Goal: Navigation & Orientation: Find specific page/section

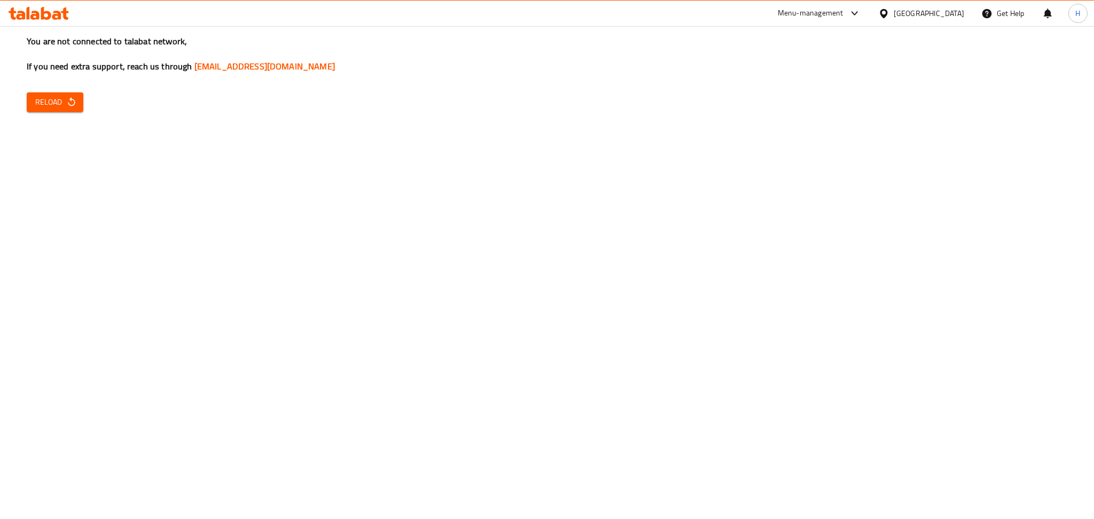
click at [37, 230] on div "You are not connected to talabat network, If you need extra support, reach us t…" at bounding box center [547, 259] width 1094 height 519
click at [375, 137] on div "You are not connected to talabat network, If you need extra support, reach us t…" at bounding box center [547, 259] width 1094 height 519
click at [46, 98] on span "Reload" at bounding box center [55, 102] width 40 height 13
click at [55, 102] on span "Reload" at bounding box center [55, 102] width 40 height 13
click at [52, 104] on span "Reload" at bounding box center [55, 102] width 40 height 13
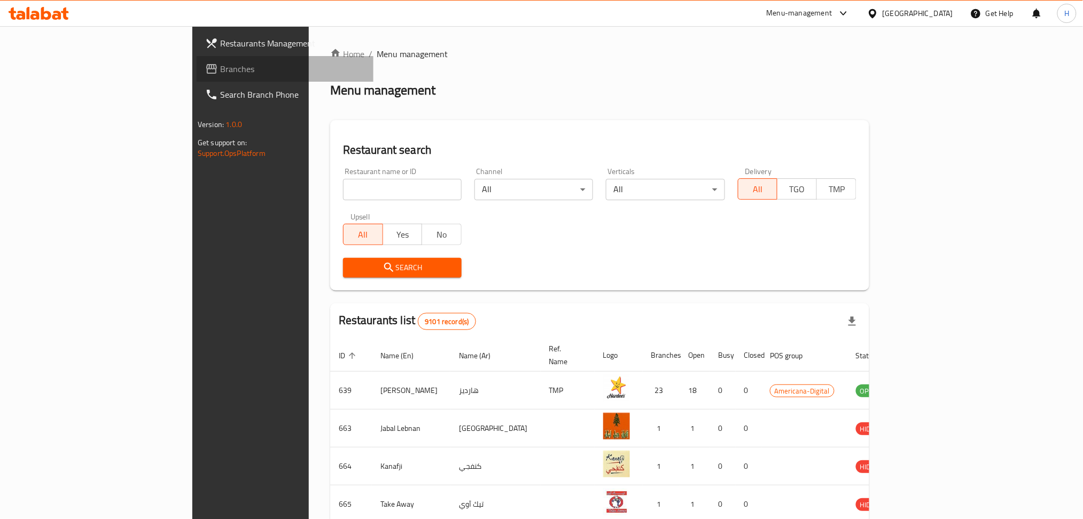
click at [220, 71] on span "Branches" at bounding box center [292, 69] width 145 height 13
